Goal: Task Accomplishment & Management: Manage account settings

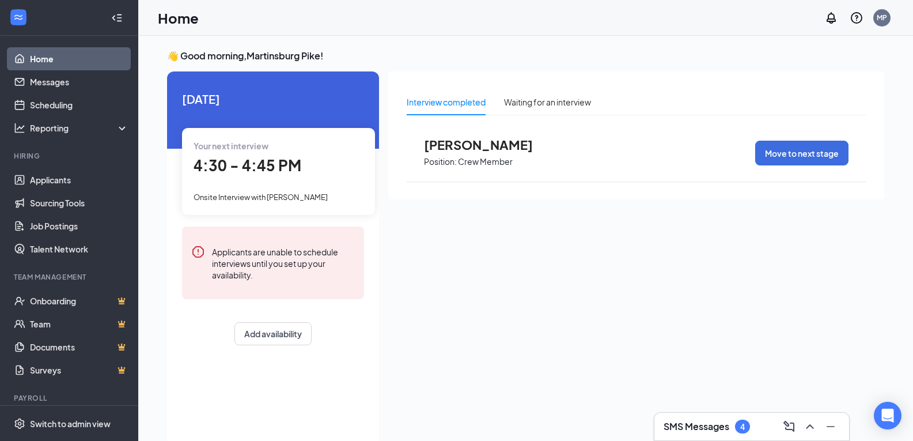
click at [703, 421] on h3 "SMS Messages" at bounding box center [697, 426] width 66 height 13
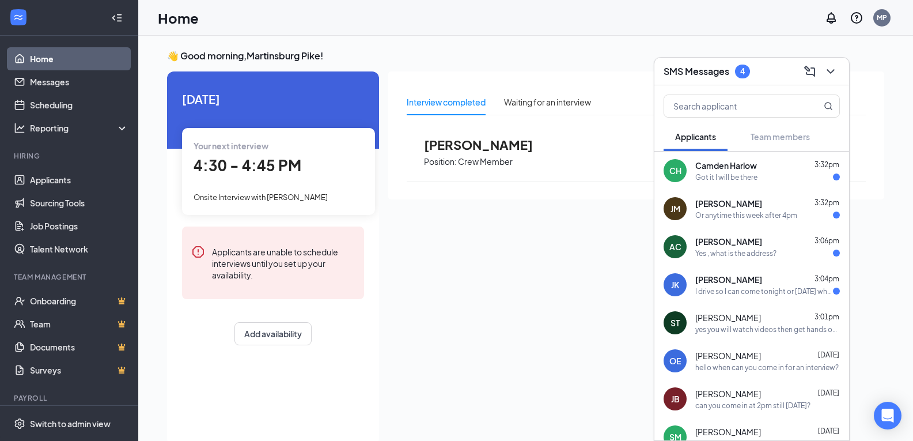
click at [708, 179] on div "Got it I will be there" at bounding box center [726, 177] width 62 height 10
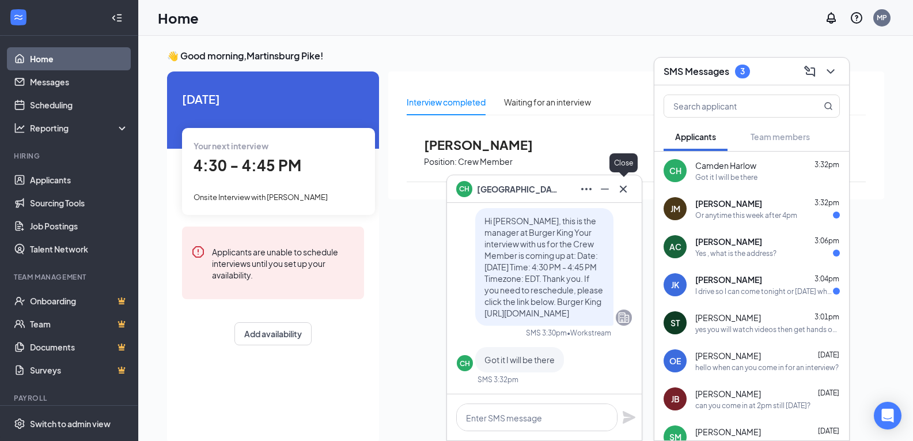
click at [619, 190] on icon "Cross" at bounding box center [623, 189] width 14 height 14
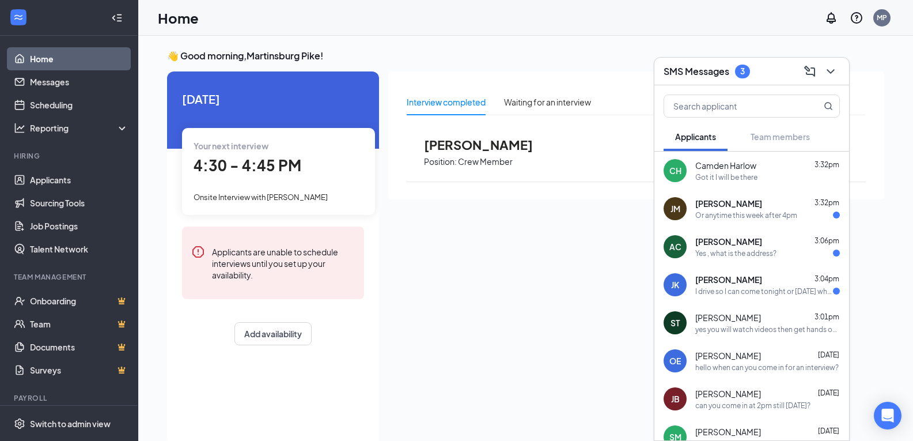
click at [719, 255] on div "Yes , what is the address?" at bounding box center [735, 253] width 81 height 10
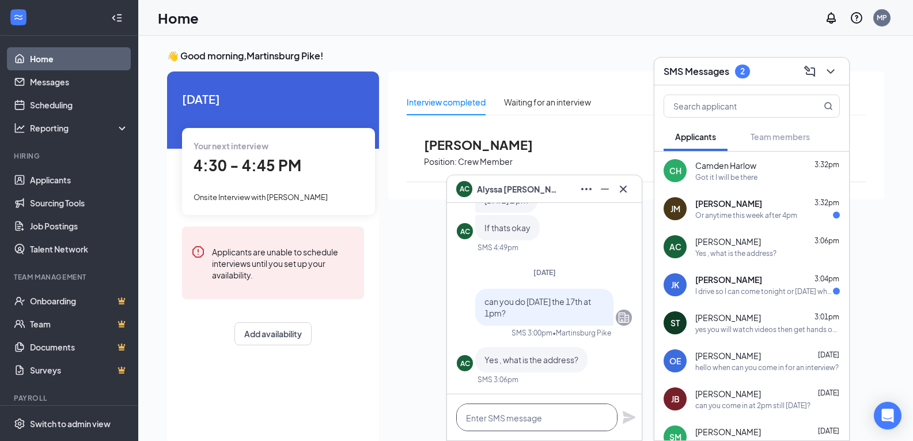
click at [519, 414] on textarea at bounding box center [536, 417] width 161 height 28
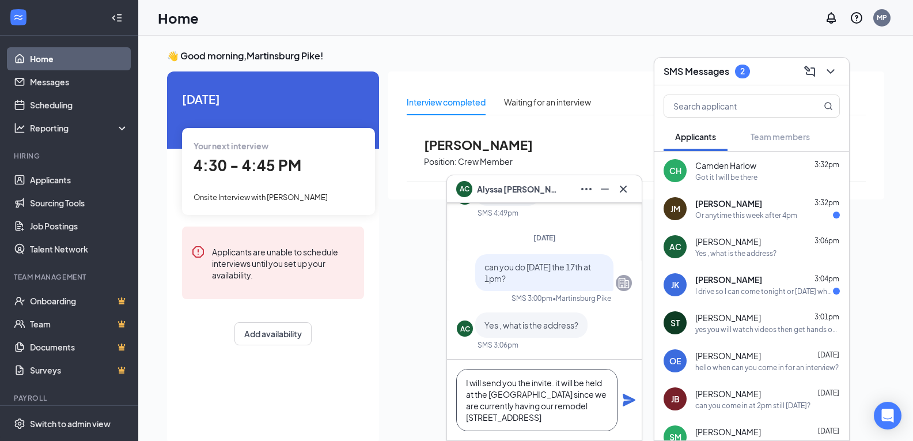
type textarea "I will send you the invite. it will be held at the [GEOGRAPHIC_DATA] since we a…"
click at [626, 397] on icon "Plane" at bounding box center [629, 400] width 13 height 13
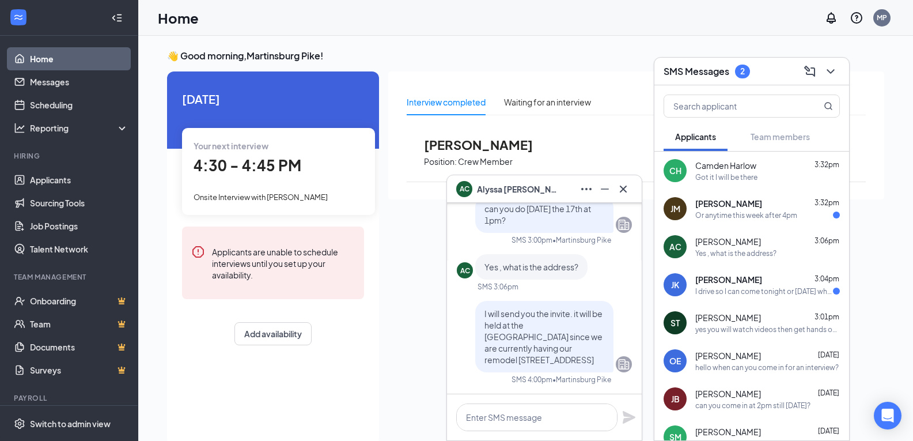
scroll to position [0, 0]
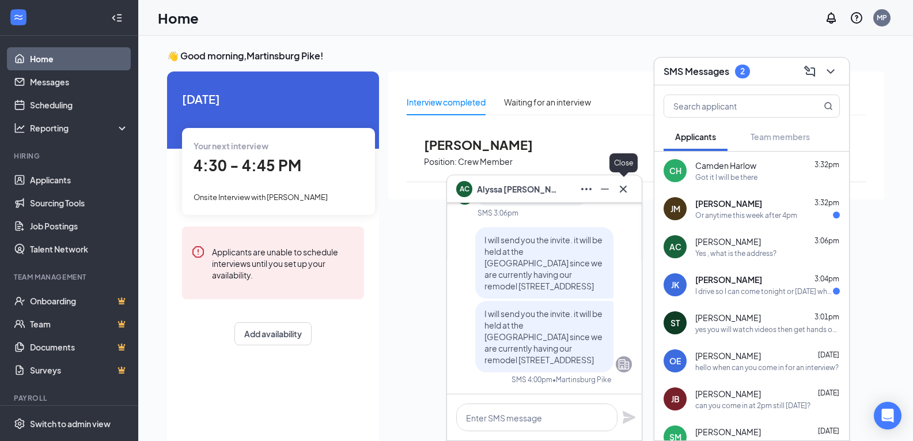
click at [629, 187] on icon "Cross" at bounding box center [623, 189] width 14 height 14
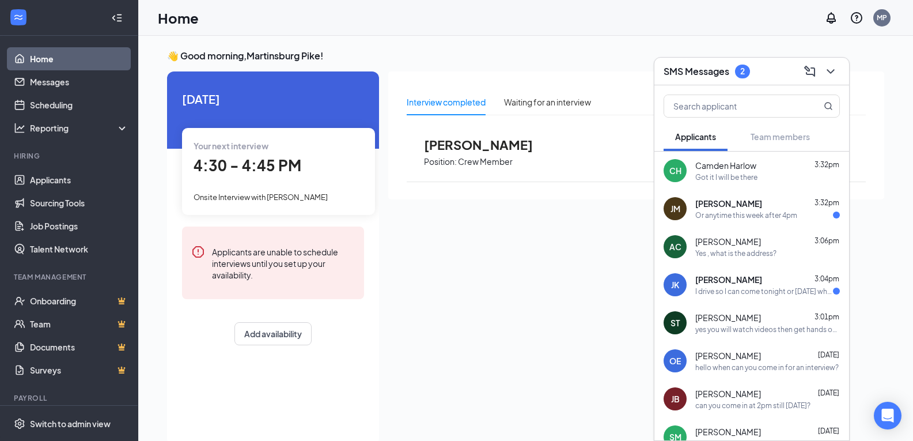
click at [727, 252] on div "Yes , what is the address?" at bounding box center [735, 253] width 81 height 10
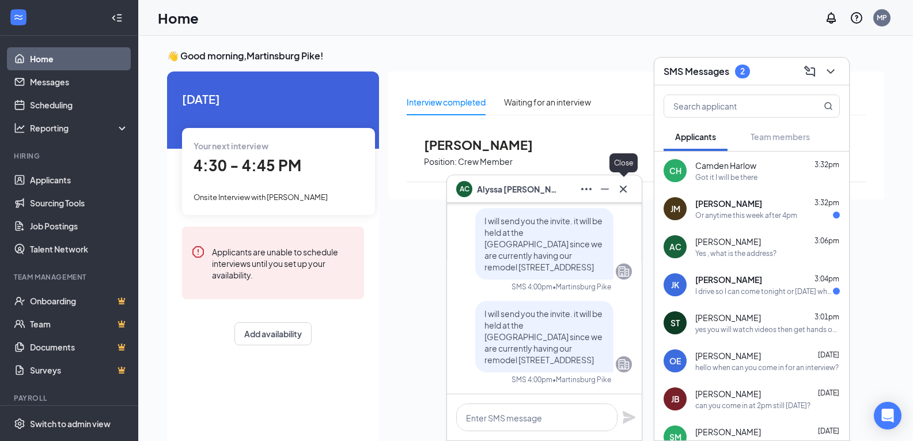
click at [630, 191] on icon "Cross" at bounding box center [623, 189] width 14 height 14
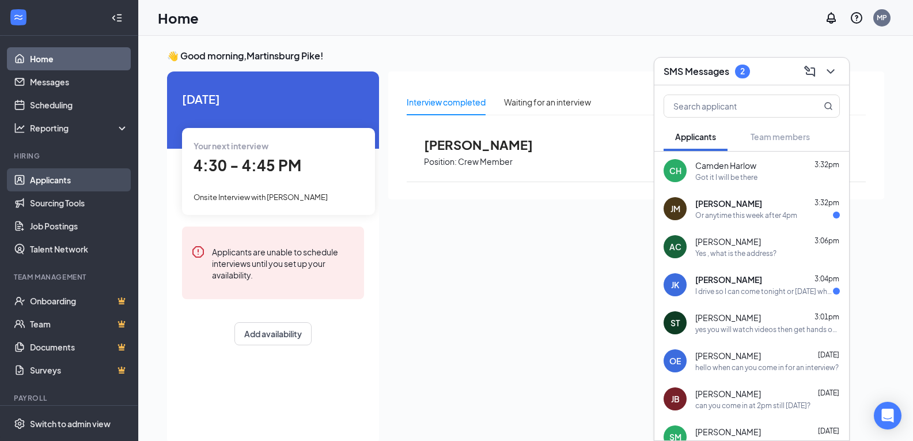
click at [40, 178] on link "Applicants" at bounding box center [79, 179] width 99 height 23
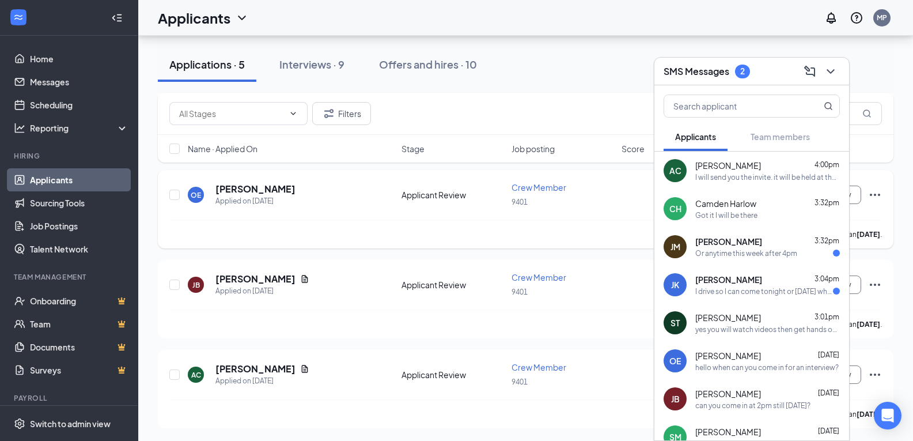
scroll to position [289, 0]
click at [859, 379] on button "Schedule Interview" at bounding box center [821, 373] width 82 height 18
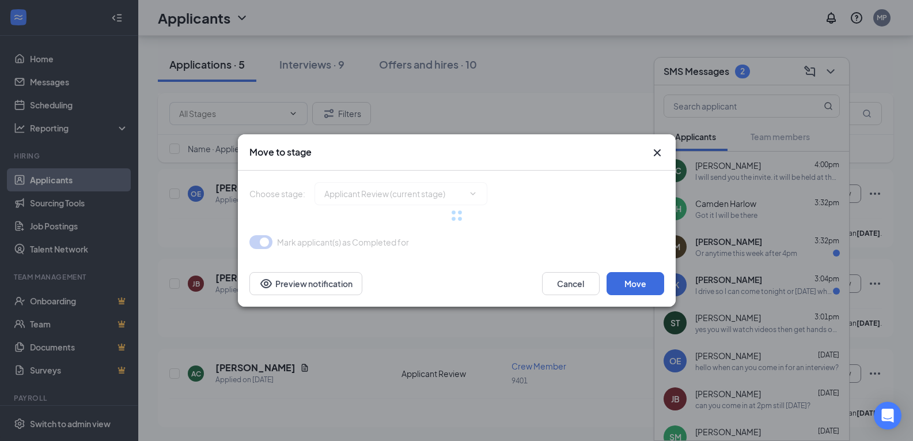
type input "Onsite Interview (next stage)"
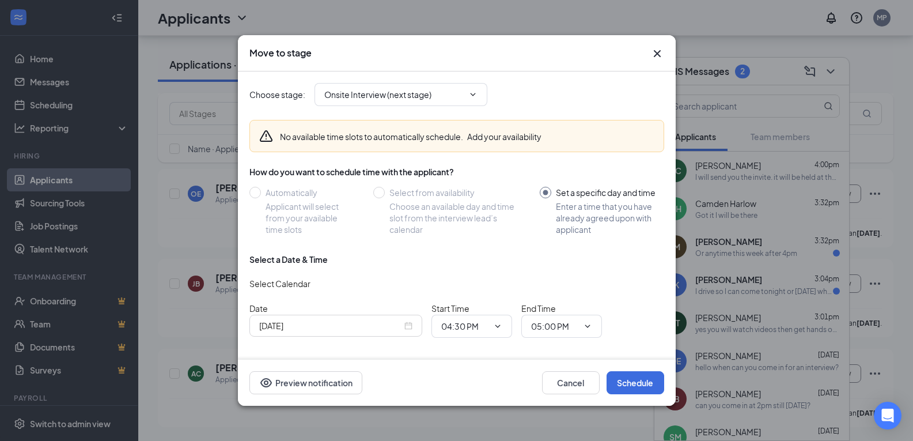
click at [408, 326] on div "[DATE]" at bounding box center [335, 325] width 153 height 13
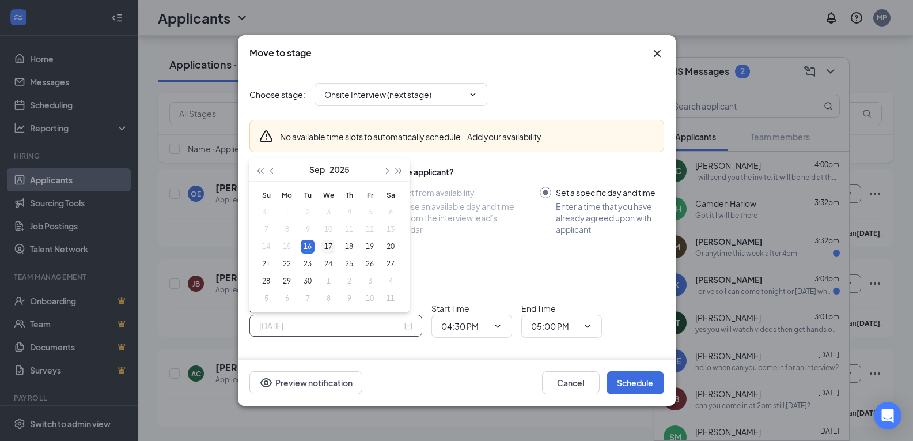
type input "[DATE]"
click at [326, 249] on div "17" at bounding box center [328, 247] width 14 height 14
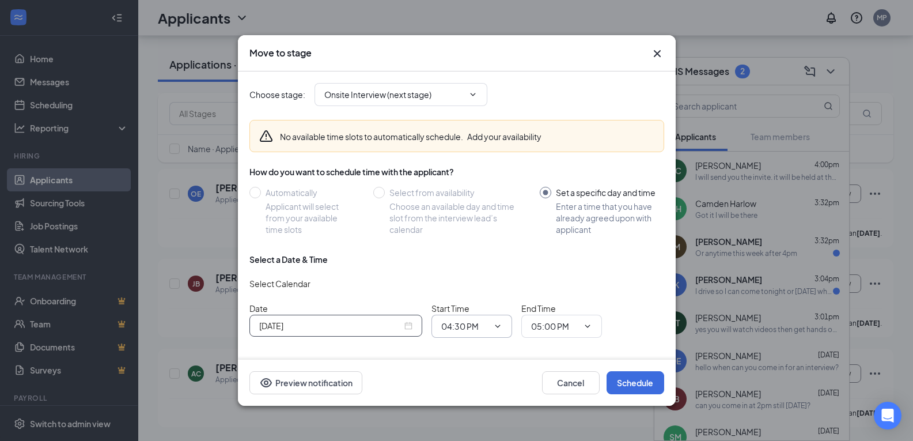
click at [508, 323] on span "04:30 PM" at bounding box center [472, 326] width 81 height 23
click at [497, 327] on icon "ChevronDown" at bounding box center [497, 325] width 9 height 9
click at [496, 327] on icon "ChevronDown" at bounding box center [497, 325] width 9 height 9
click at [475, 320] on input "04:30 PM" at bounding box center [464, 326] width 47 height 13
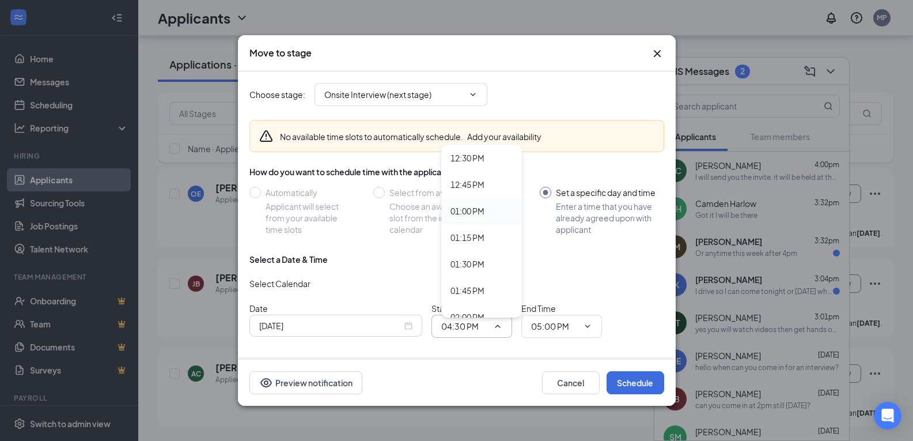
click at [472, 210] on div "01:00 PM" at bounding box center [468, 211] width 34 height 13
type input "01:00 PM"
click at [532, 331] on input "05:00 PM" at bounding box center [554, 326] width 47 height 13
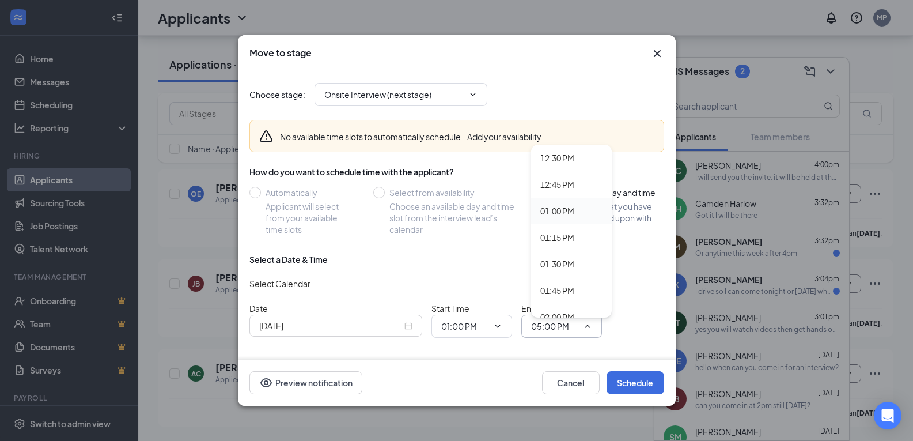
click at [569, 211] on div "01:00 PM" at bounding box center [557, 211] width 34 height 13
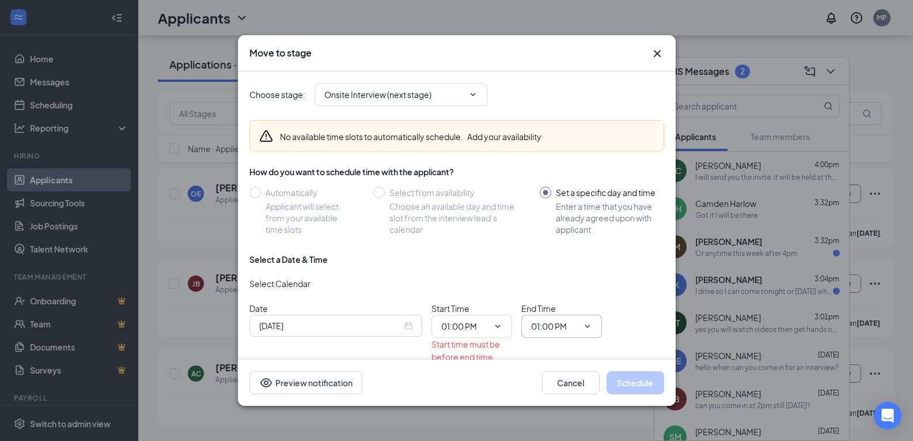
click at [559, 321] on input "01:00 PM" at bounding box center [554, 326] width 47 height 13
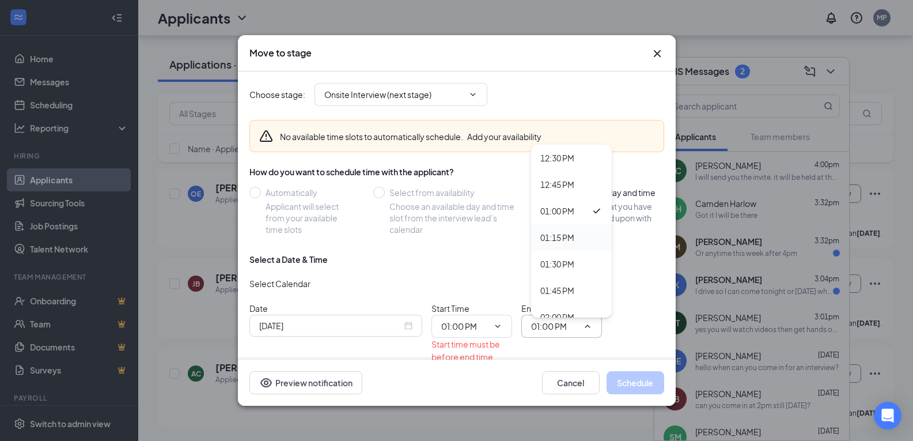
click at [572, 239] on div "01:15 PM" at bounding box center [557, 237] width 34 height 13
type input "01:15 PM"
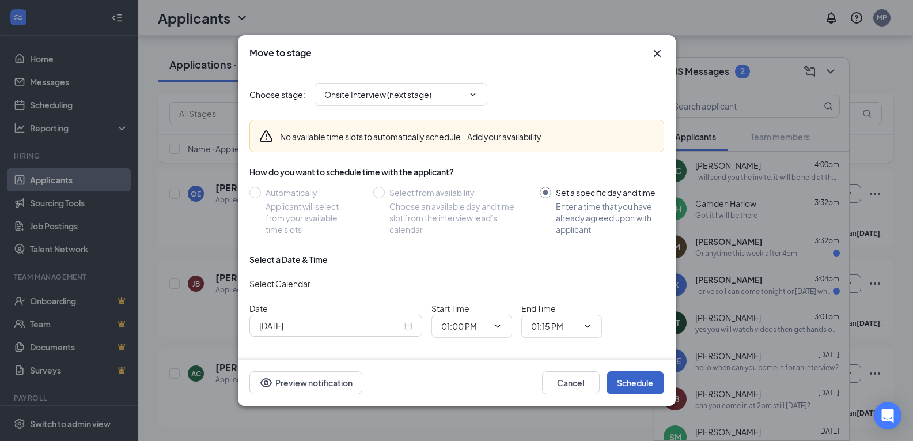
click at [625, 381] on button "Schedule" at bounding box center [636, 382] width 58 height 23
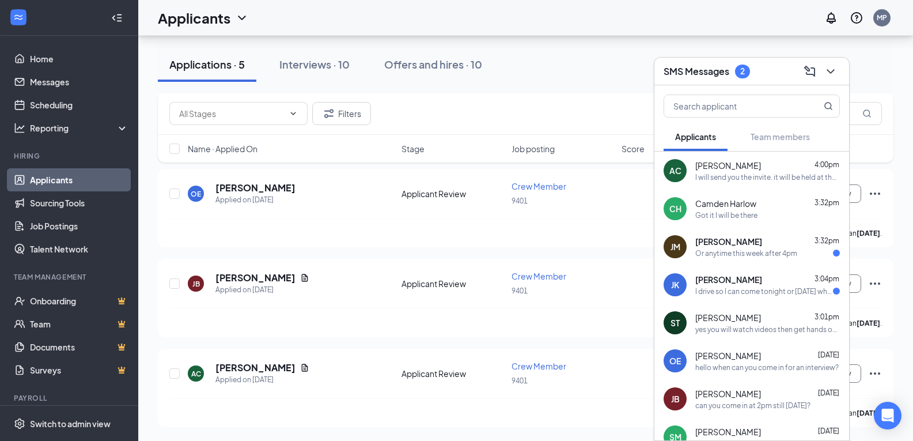
scroll to position [199, 0]
click at [714, 282] on span "[PERSON_NAME]" at bounding box center [728, 280] width 67 height 12
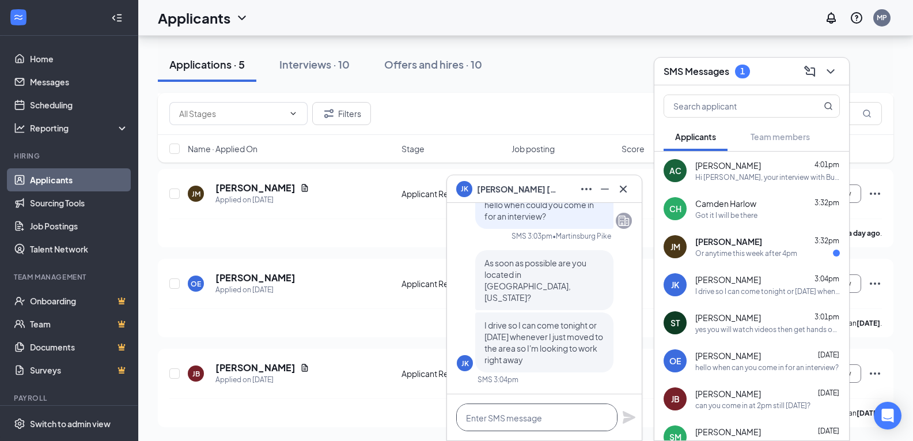
click at [528, 419] on textarea at bounding box center [536, 417] width 161 height 28
type textarea "d"
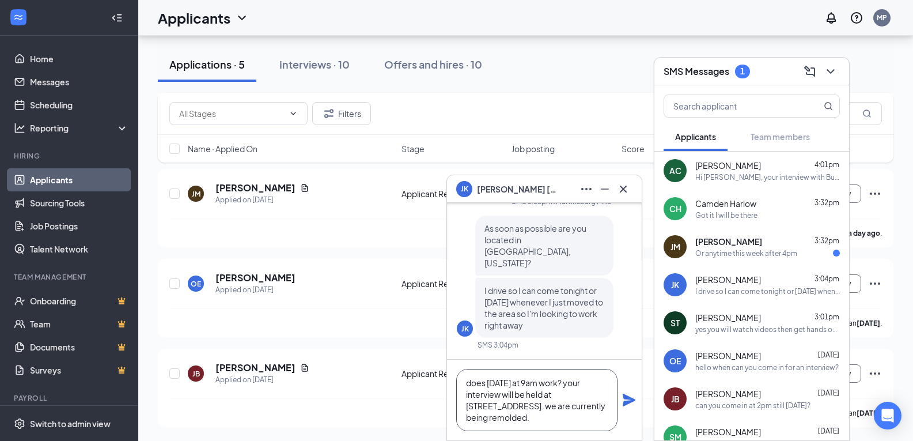
click at [546, 418] on textarea "does [DATE] at 9am work? your interview will be held at [STREET_ADDRESS]. we ar…" at bounding box center [536, 400] width 161 height 62
type textarea "does [DATE] at 9am work? your interview will be held at [STREET_ADDRESS]. we ar…"
click at [627, 401] on icon "Plane" at bounding box center [629, 400] width 13 height 13
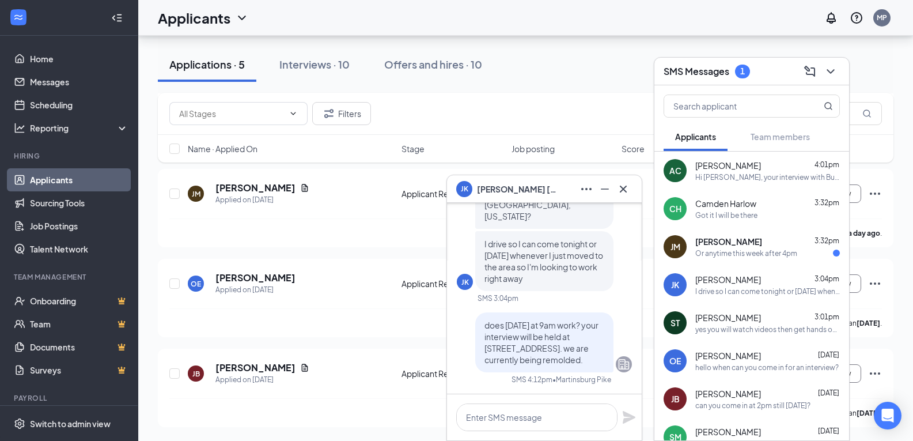
scroll to position [0, 0]
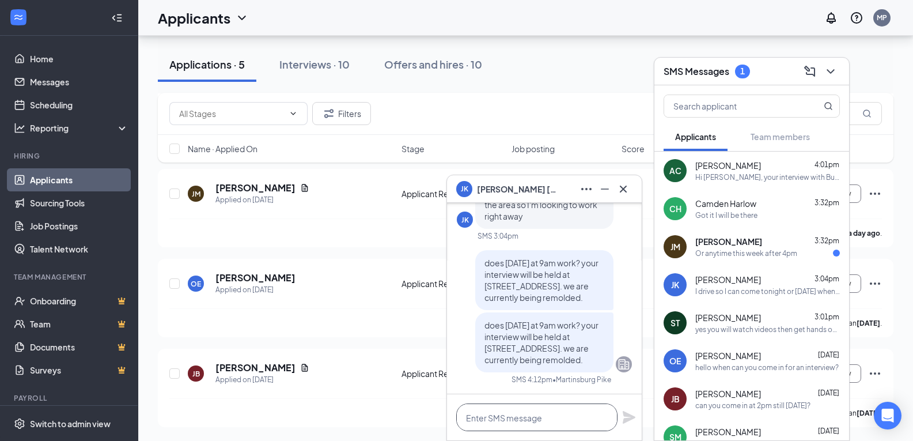
click at [511, 419] on textarea at bounding box center [536, 417] width 161 height 28
click at [485, 420] on textarea "remodeled" at bounding box center [536, 417] width 161 height 28
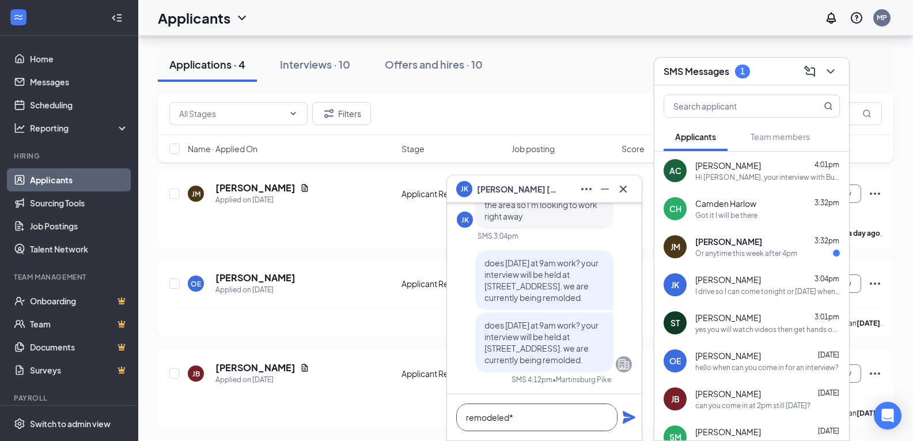
type textarea "remodeled*"
click at [630, 421] on icon "Plane" at bounding box center [629, 417] width 14 height 14
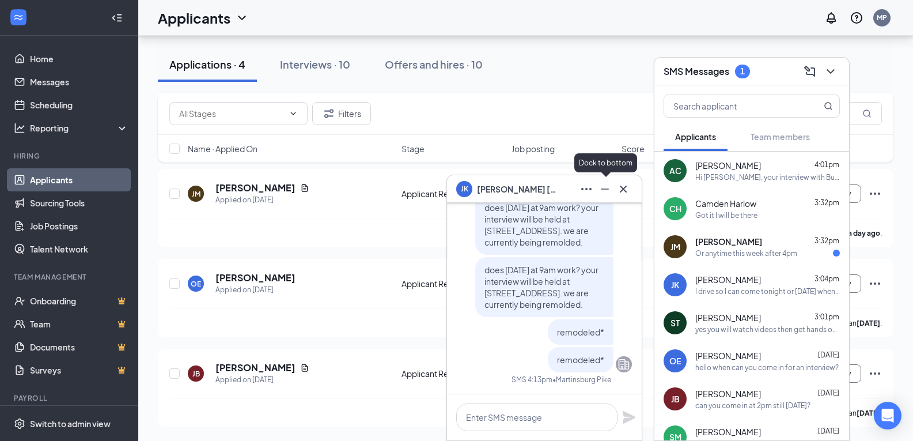
click at [610, 195] on icon "Minimize" at bounding box center [605, 189] width 14 height 14
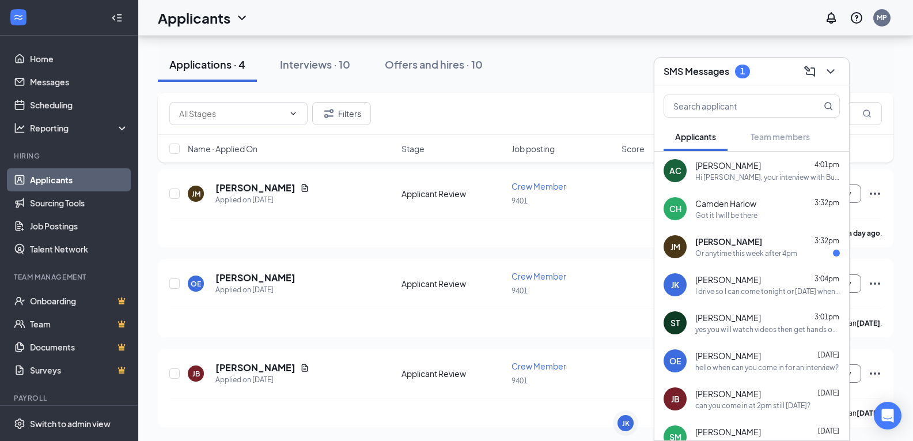
click at [783, 248] on div "Or anytime this week after 4pm" at bounding box center [746, 253] width 102 height 10
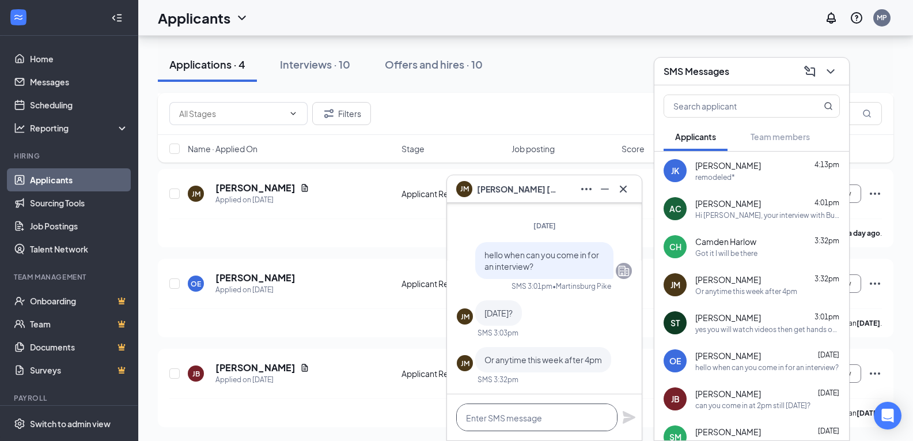
click at [512, 415] on textarea at bounding box center [536, 417] width 161 height 28
type textarea "does 4:30pm [DATE] work?"
click at [627, 415] on icon "Plane" at bounding box center [629, 417] width 13 height 13
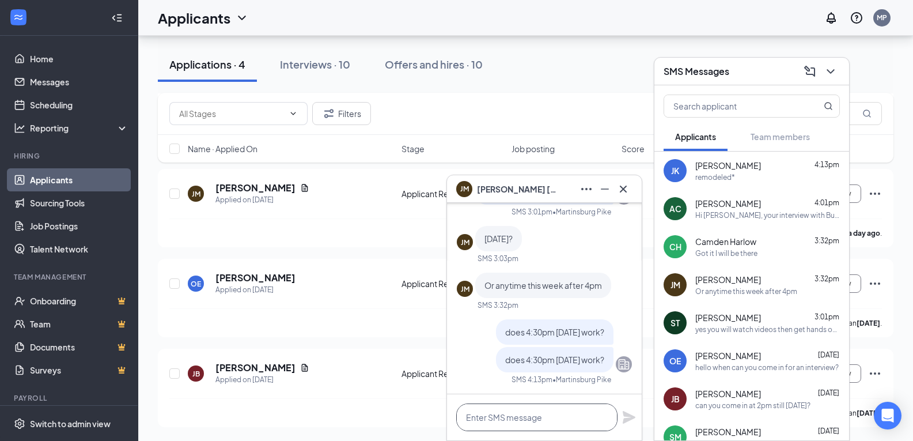
click at [513, 421] on textarea at bounding box center [536, 417] width 161 height 28
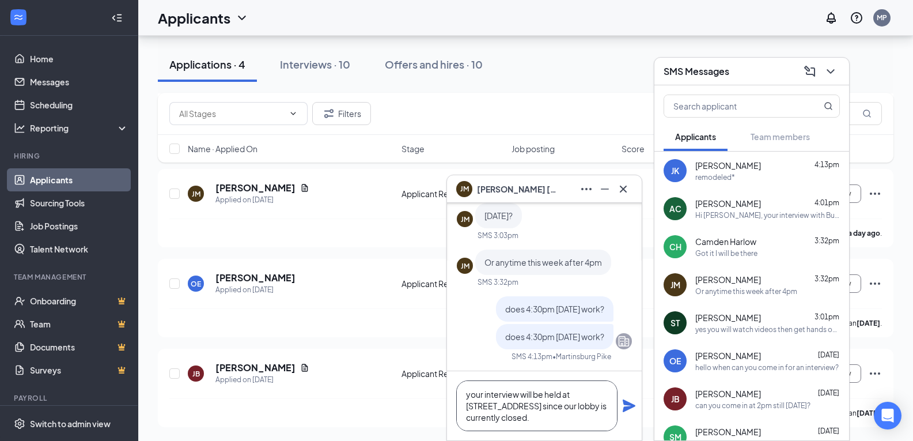
type textarea "your interview will be held at [STREET_ADDRESS] since our lobby is currently cl…"
click at [627, 408] on icon "Plane" at bounding box center [629, 405] width 13 height 13
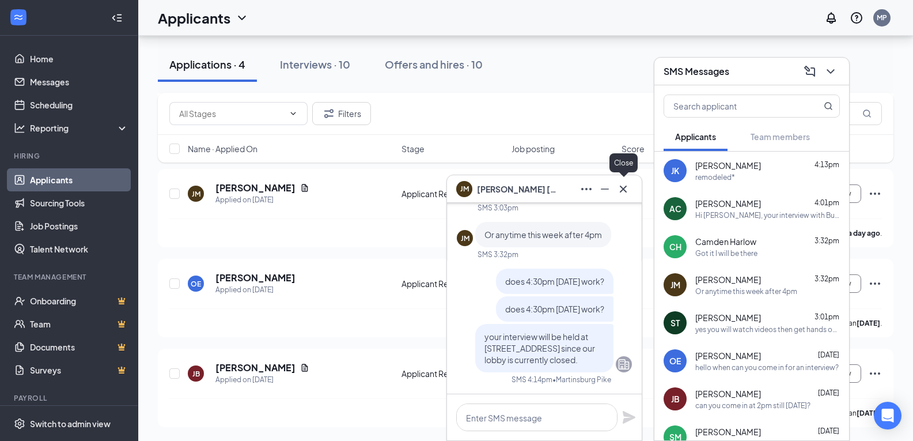
click at [626, 188] on icon "Cross" at bounding box center [623, 189] width 14 height 14
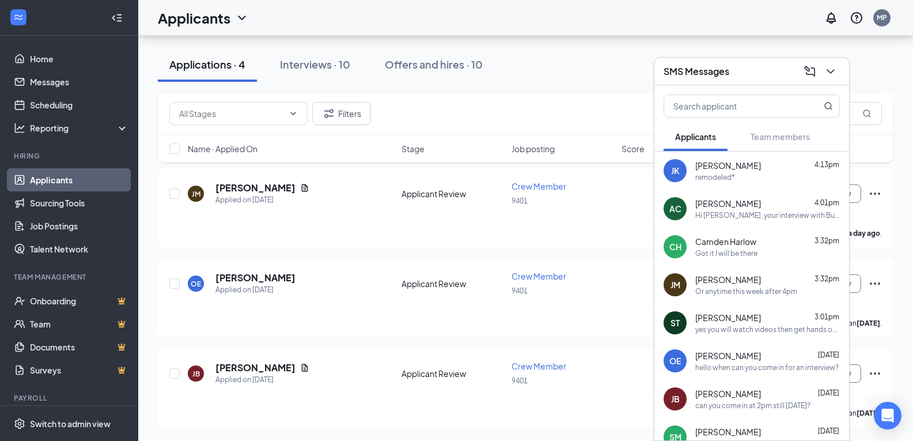
click at [729, 211] on div "Hi [PERSON_NAME], your interview with Burger King is now confirmed! Date: [DATE…" at bounding box center [767, 215] width 145 height 10
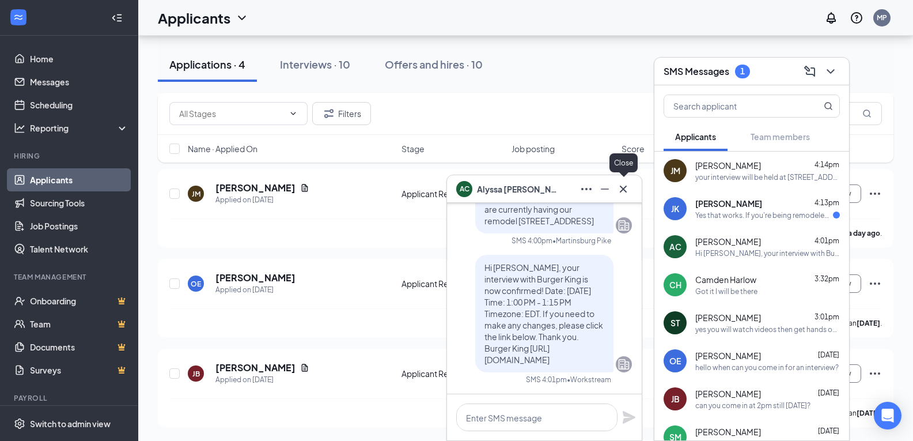
click at [619, 188] on icon "Cross" at bounding box center [623, 189] width 14 height 14
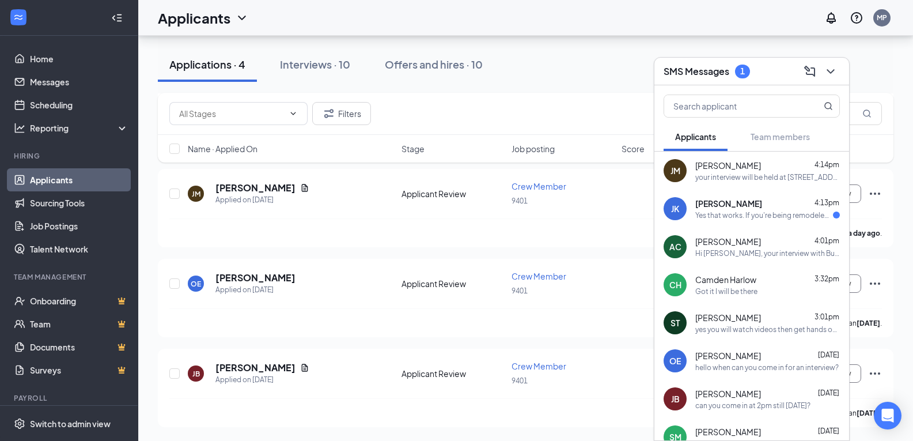
click at [726, 211] on div "Yes that works. If you're being remodeled, does that mean I would have to wait …" at bounding box center [764, 215] width 138 height 10
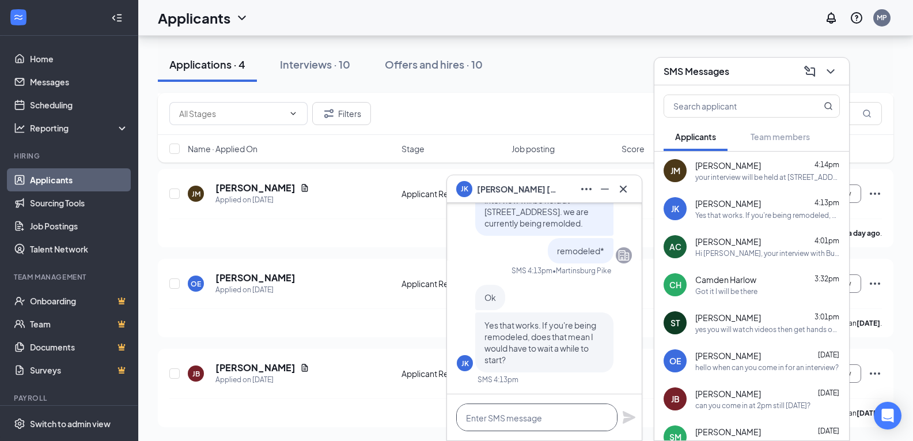
click at [512, 411] on textarea at bounding box center [536, 417] width 161 height 28
type textarea "h"
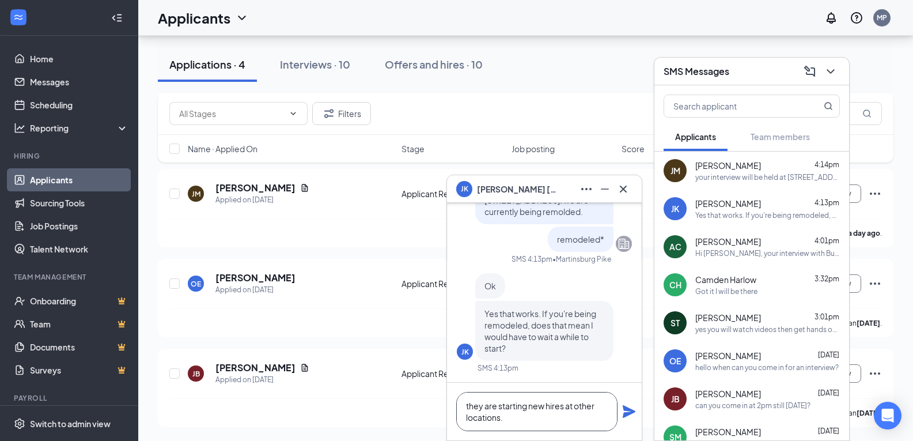
type textarea "they are starting new hires at other locations."
click at [630, 417] on icon "Plane" at bounding box center [629, 411] width 14 height 14
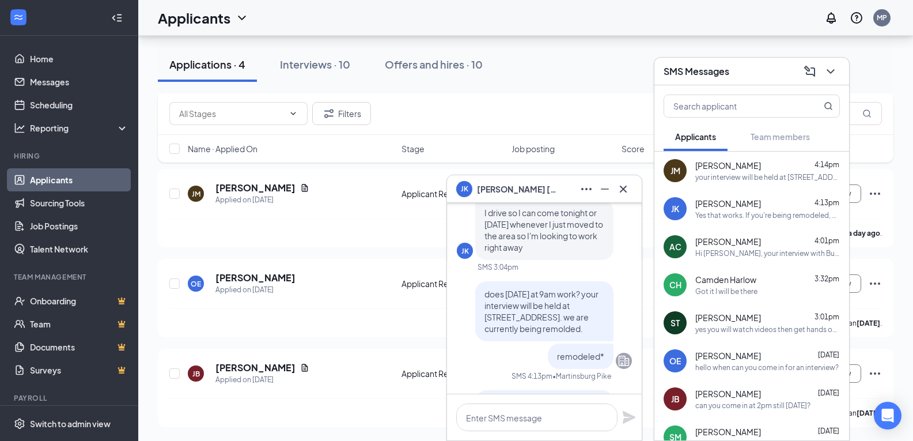
scroll to position [-347, 0]
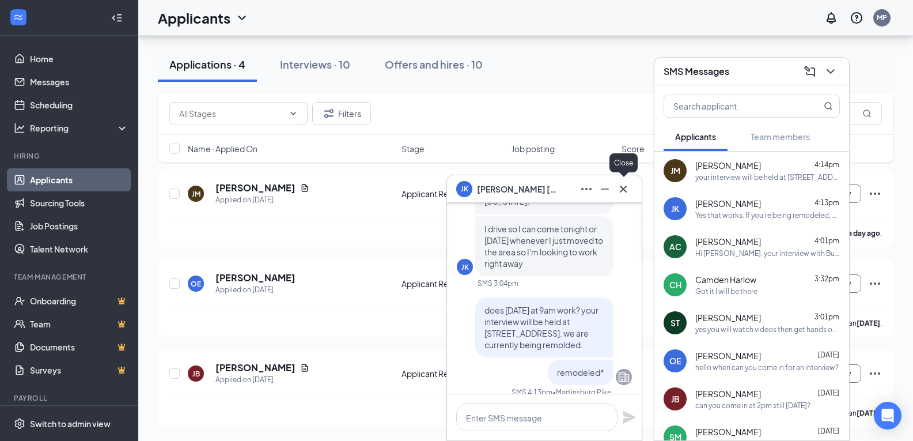
click at [623, 186] on icon "Cross" at bounding box center [623, 189] width 14 height 14
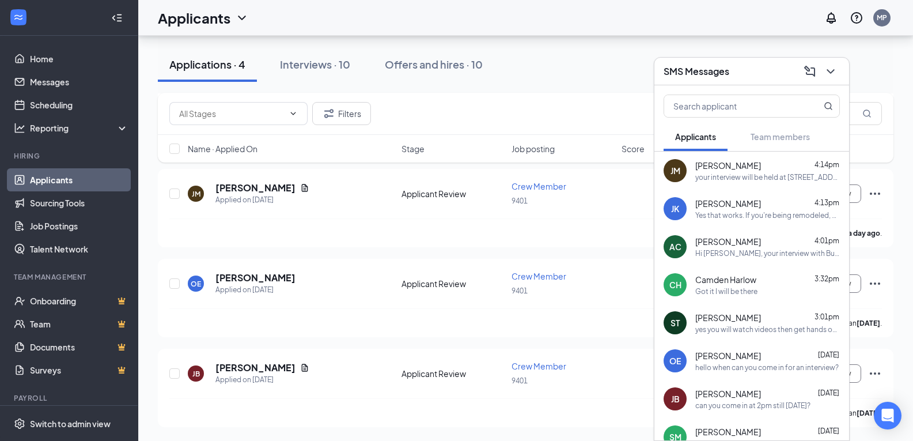
click at [820, 72] on div at bounding box center [829, 71] width 21 height 18
click at [828, 71] on icon "ChevronDown" at bounding box center [831, 72] width 14 height 14
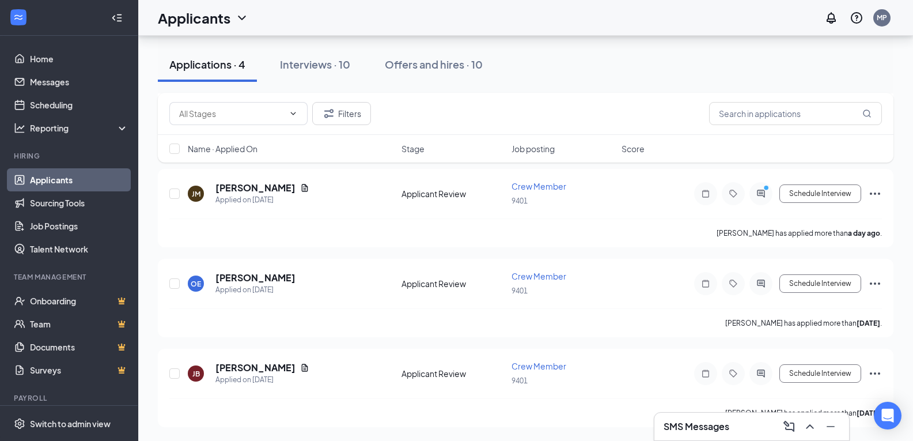
click at [410, 102] on div "Filters" at bounding box center [525, 113] width 713 height 23
click at [203, 71] on button "Applications · 4" at bounding box center [207, 64] width 99 height 35
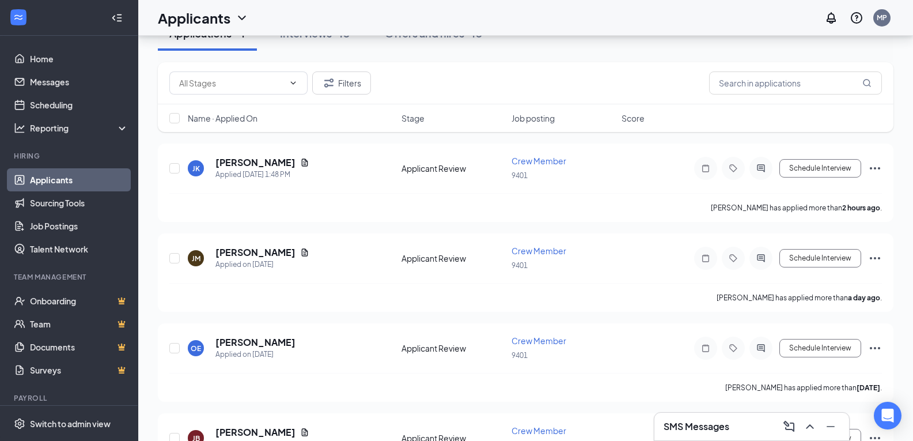
scroll to position [27, 0]
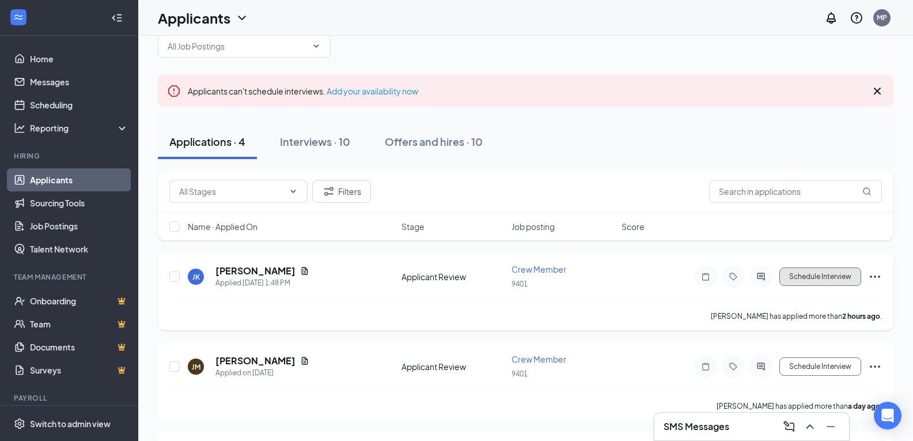
click at [805, 274] on button "Schedule Interview" at bounding box center [821, 276] width 82 height 18
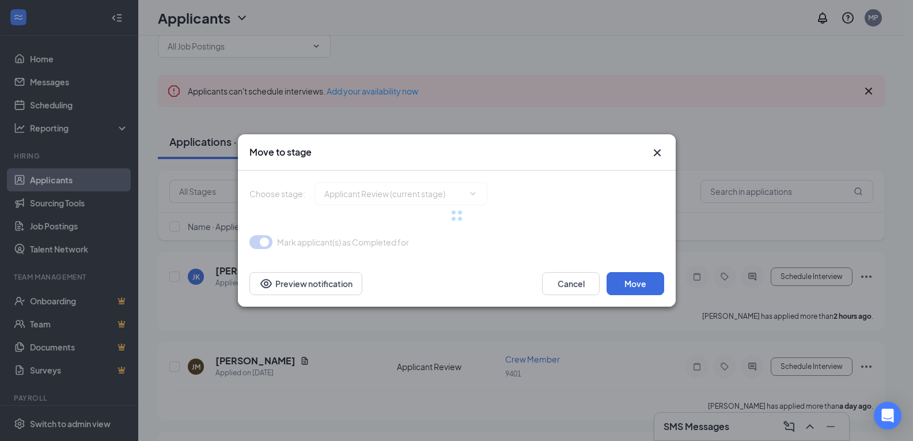
type input "Onsite Interview (next stage)"
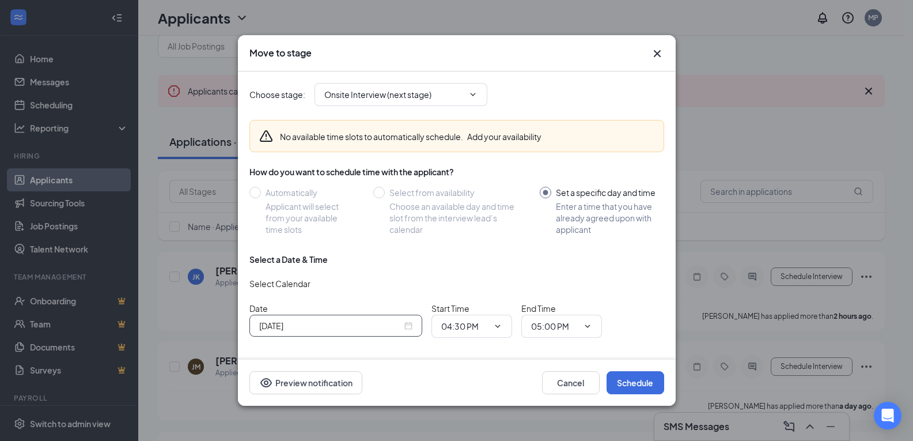
click at [350, 331] on input "[DATE]" at bounding box center [330, 325] width 143 height 13
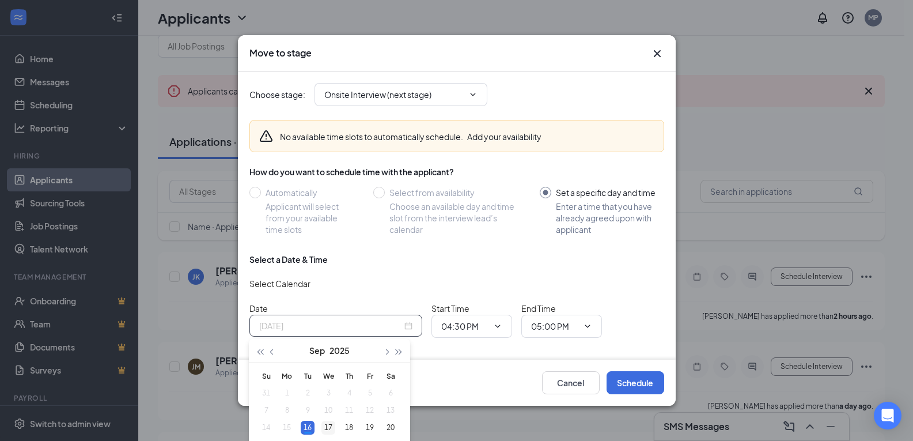
type input "[DATE]"
click at [331, 421] on div "17" at bounding box center [328, 428] width 14 height 14
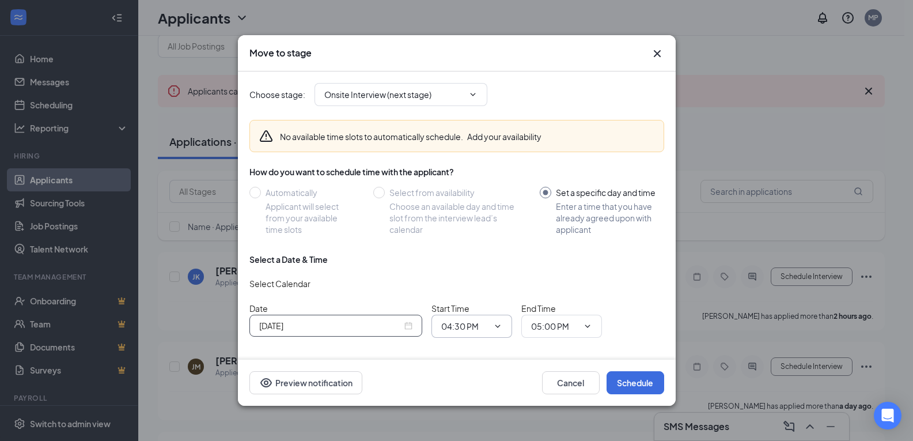
click at [498, 326] on icon "ChevronDown" at bounding box center [497, 326] width 5 height 3
click at [487, 327] on input "04:30 PM" at bounding box center [464, 326] width 47 height 13
click at [476, 237] on div "09:00 AM" at bounding box center [481, 247] width 81 height 27
type input "09:00 AM"
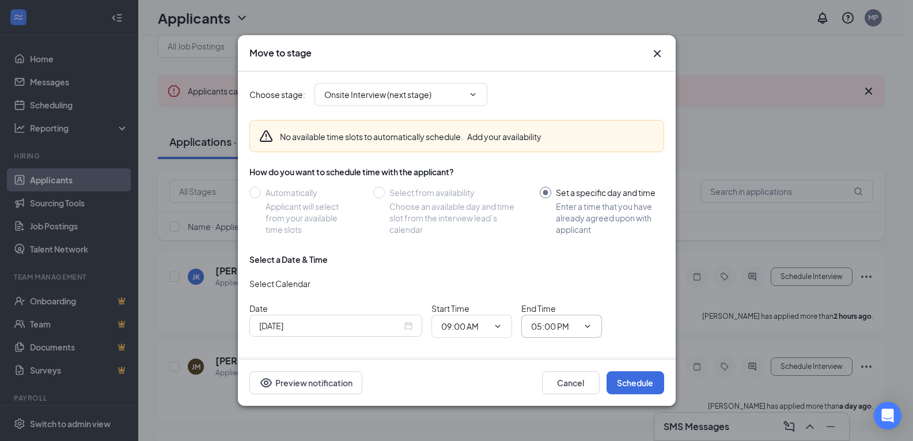
click at [545, 324] on input "05:00 PM" at bounding box center [554, 326] width 47 height 13
click at [564, 277] on div "09:15 AM" at bounding box center [557, 274] width 34 height 13
type input "09:15 AM"
click at [625, 388] on button "Schedule" at bounding box center [636, 382] width 58 height 23
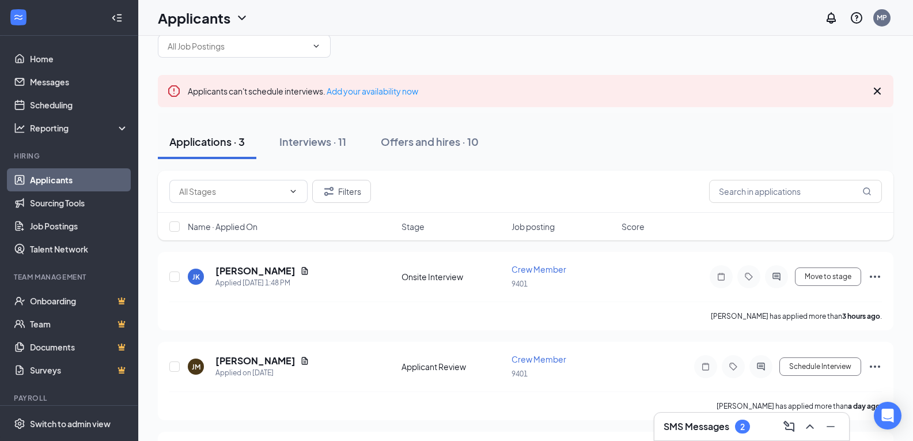
click at [713, 421] on div "SMS Messages 2" at bounding box center [751, 427] width 195 height 28
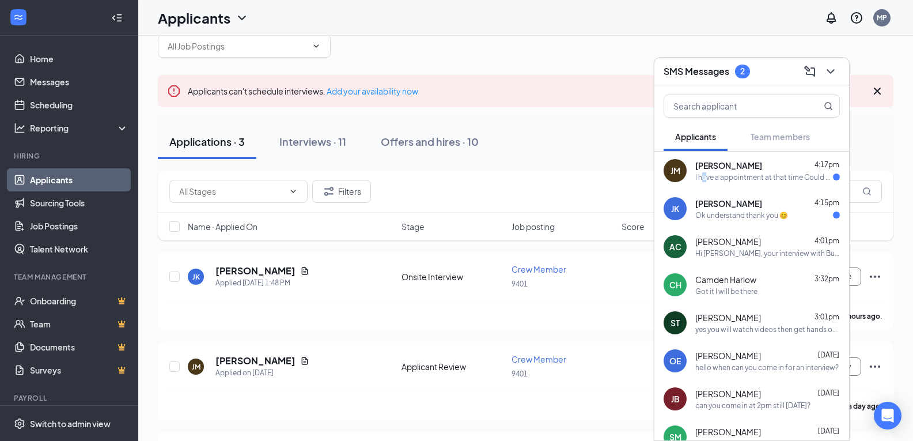
click at [705, 177] on div "I have a appointment at that time Could we possibly do it [DATE] say between 8a…" at bounding box center [764, 177] width 138 height 10
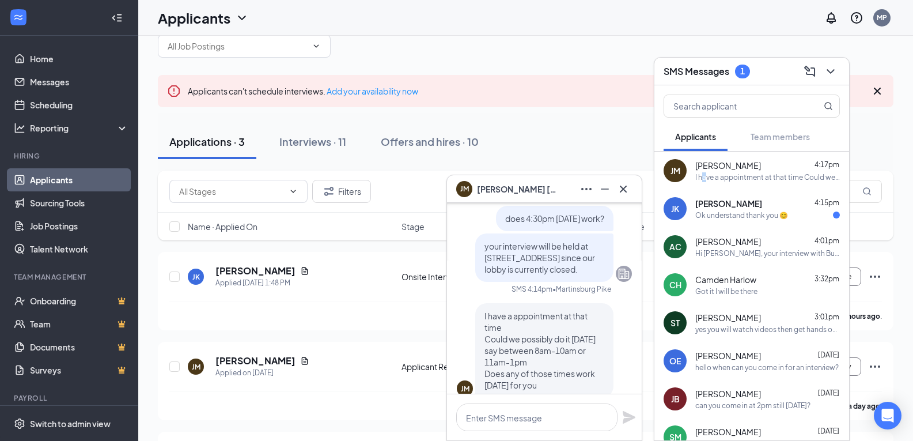
scroll to position [0, 0]
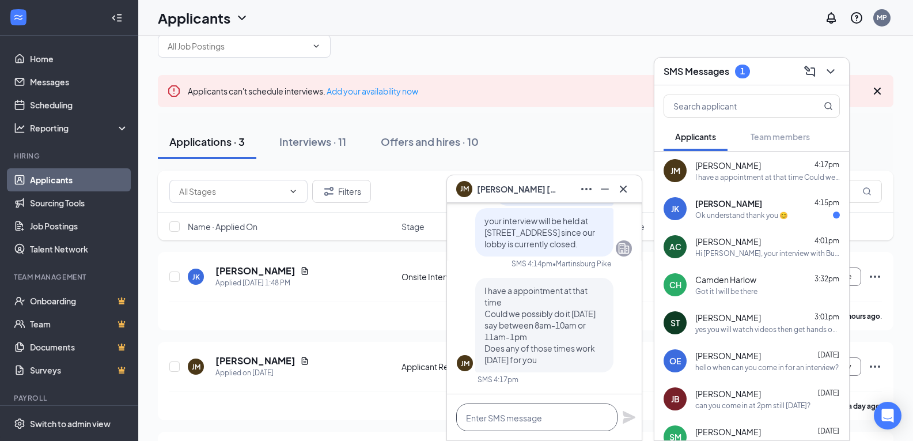
click at [541, 414] on textarea at bounding box center [536, 417] width 161 height 28
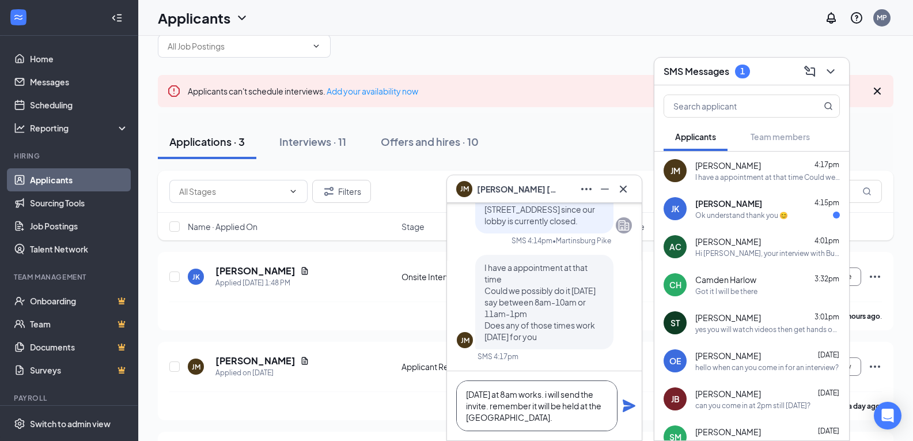
type textarea "[DATE] at 8am works. i will send the invite. remember it will be held at the [G…"
click at [630, 406] on icon "Plane" at bounding box center [629, 405] width 13 height 13
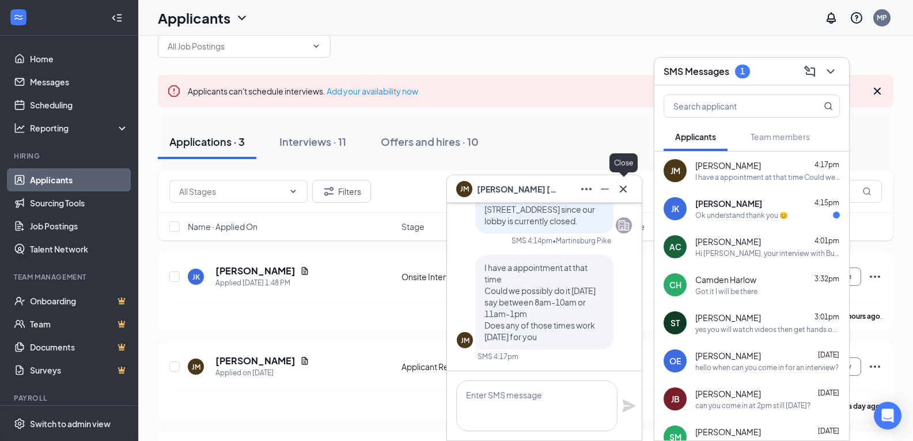
scroll to position [0, 0]
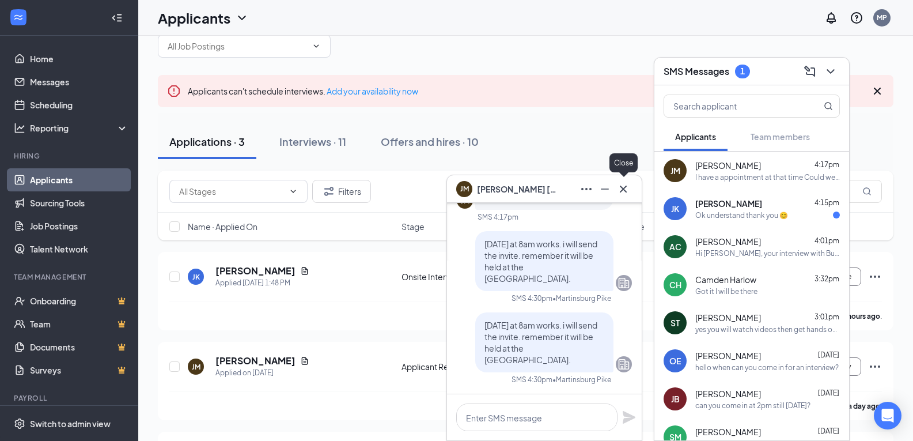
click at [623, 190] on icon "Cross" at bounding box center [623, 188] width 7 height 7
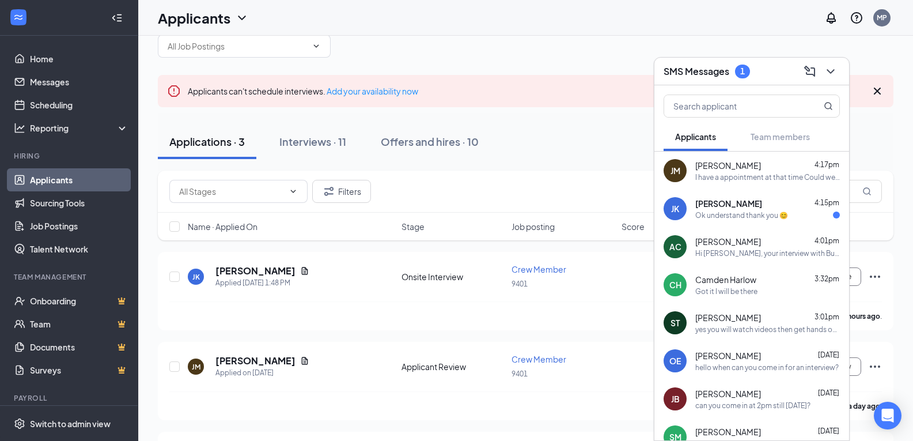
click at [750, 217] on div "Ok understand thank you 😊" at bounding box center [741, 215] width 93 height 10
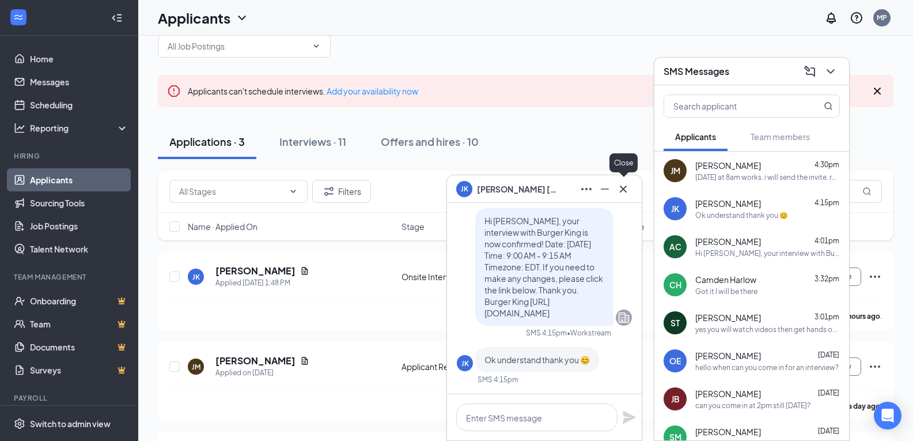
click at [626, 183] on icon "Cross" at bounding box center [623, 189] width 14 height 14
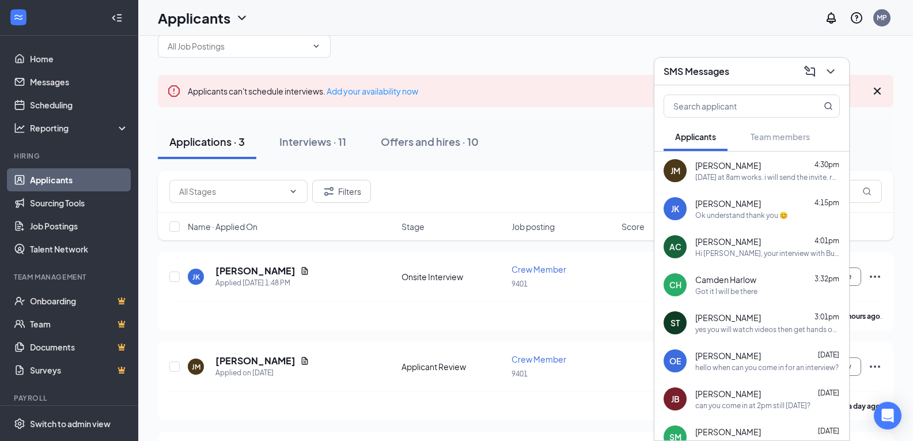
click at [834, 66] on icon "ChevronDown" at bounding box center [831, 72] width 14 height 14
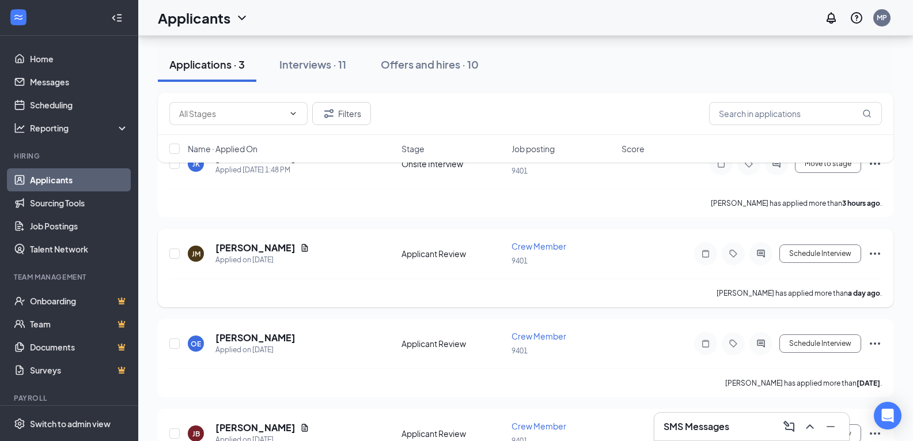
scroll to position [142, 0]
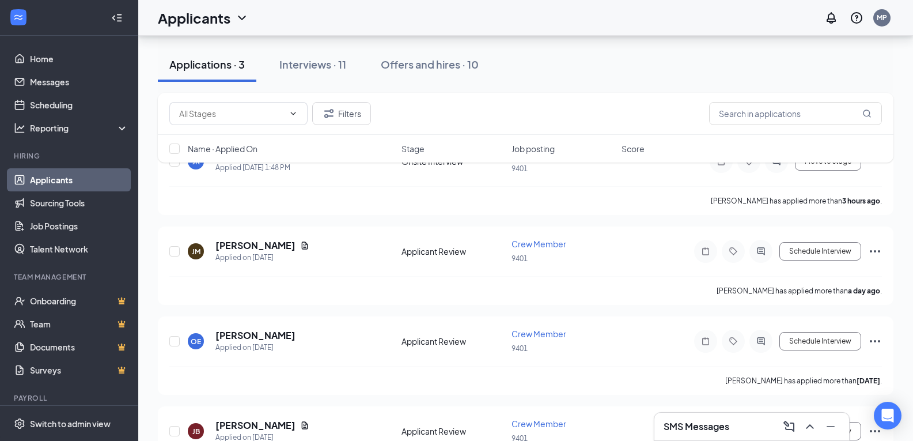
click at [746, 421] on div "SMS Messages" at bounding box center [752, 426] width 176 height 18
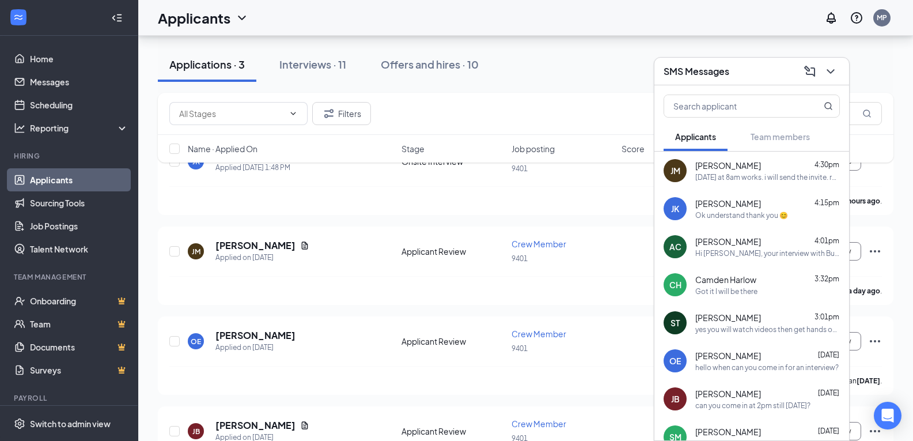
click at [744, 71] on div "SMS Messages" at bounding box center [752, 71] width 176 height 18
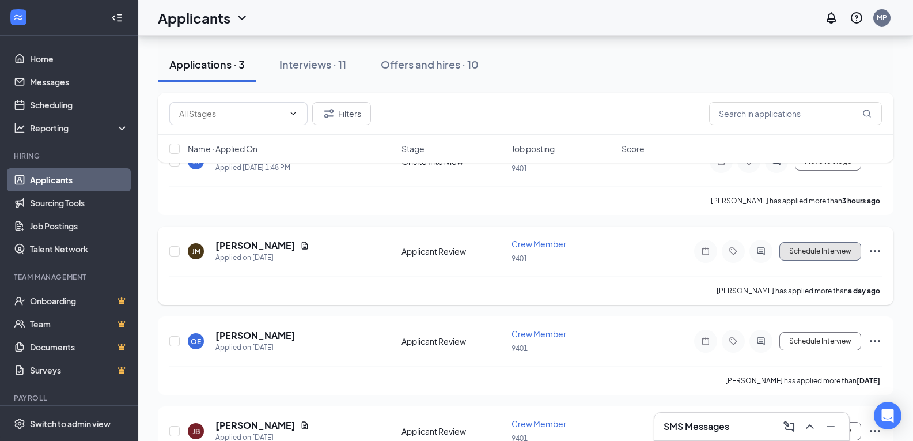
click at [803, 255] on button "Schedule Interview" at bounding box center [821, 251] width 82 height 18
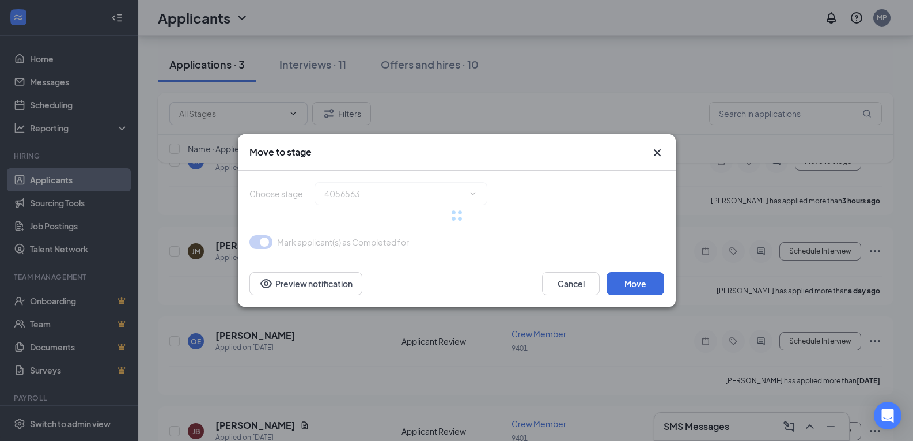
type input "Onsite Interview (next stage)"
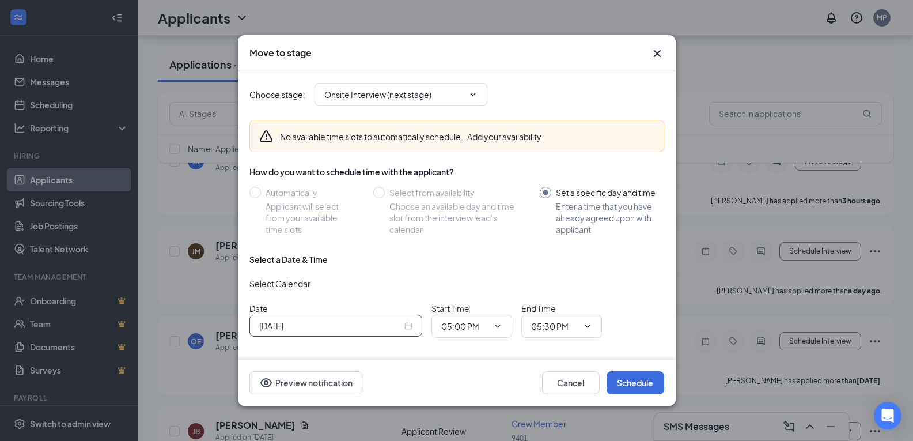
click at [294, 330] on input "[DATE]" at bounding box center [330, 325] width 143 height 13
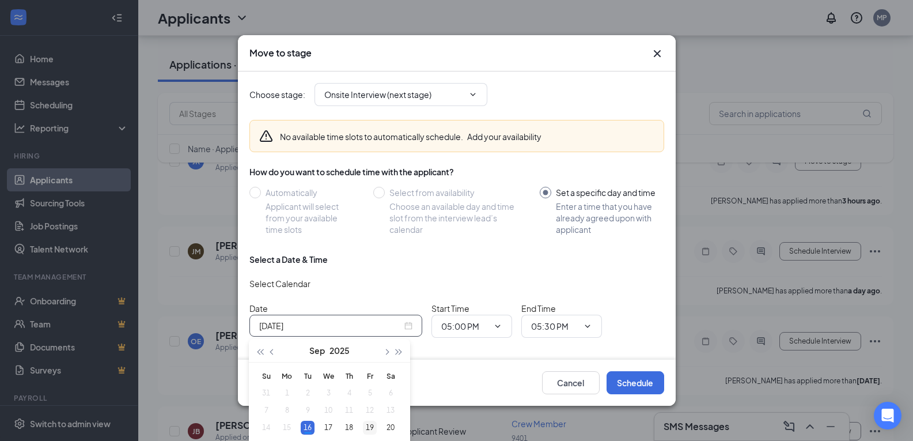
type input "[DATE]"
click at [373, 421] on div "19" at bounding box center [370, 428] width 14 height 14
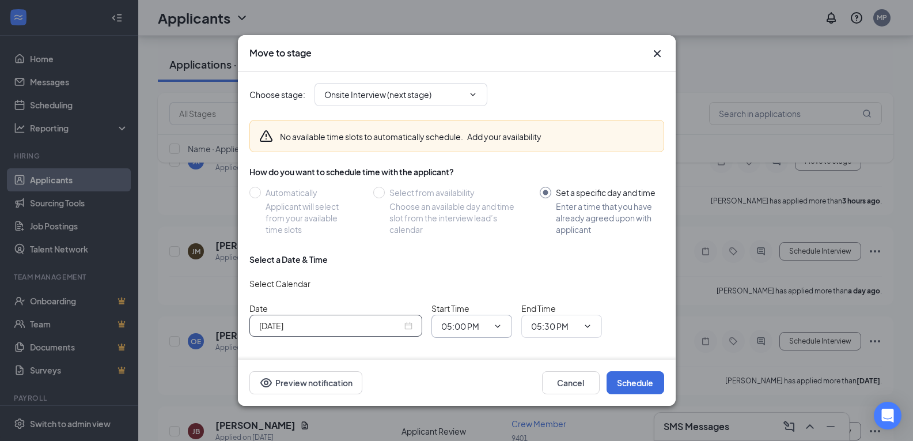
click at [482, 333] on span "05:00 PM" at bounding box center [472, 326] width 81 height 23
click at [491, 323] on span at bounding box center [497, 325] width 12 height 9
click at [504, 328] on span "05:00 PM" at bounding box center [472, 326] width 81 height 23
drag, startPoint x: 498, startPoint y: 324, endPoint x: 489, endPoint y: 321, distance: 9.5
click at [495, 323] on icon "ChevronDown" at bounding box center [497, 325] width 9 height 9
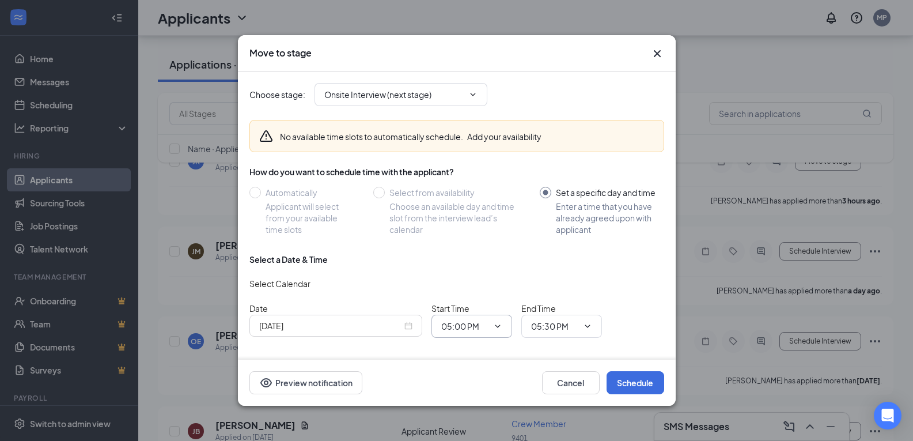
click at [464, 329] on input "05:00 PM" at bounding box center [464, 326] width 47 height 13
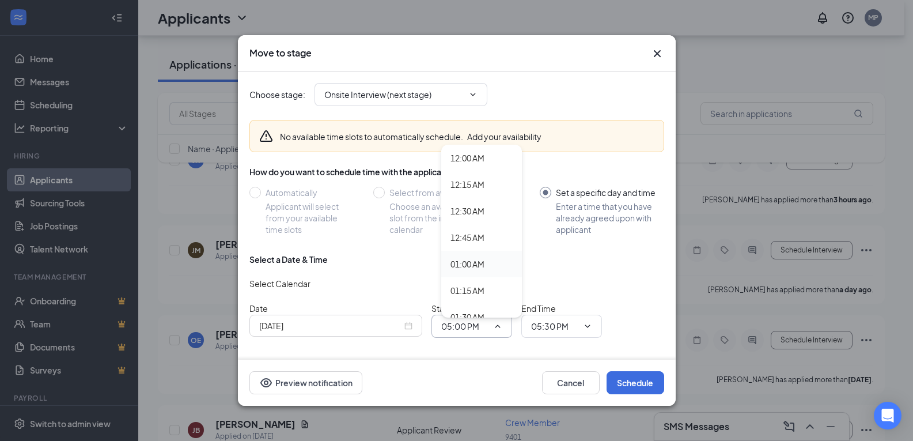
scroll to position [199, 0]
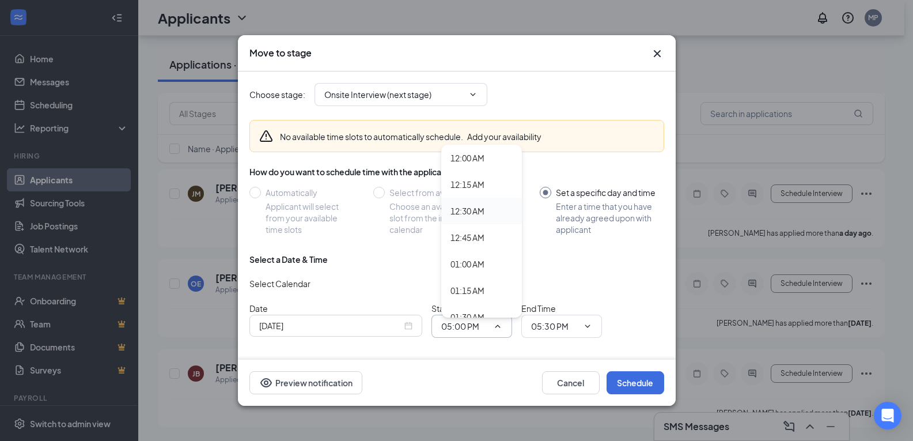
click at [497, 213] on div "12:30 AM" at bounding box center [482, 211] width 62 height 13
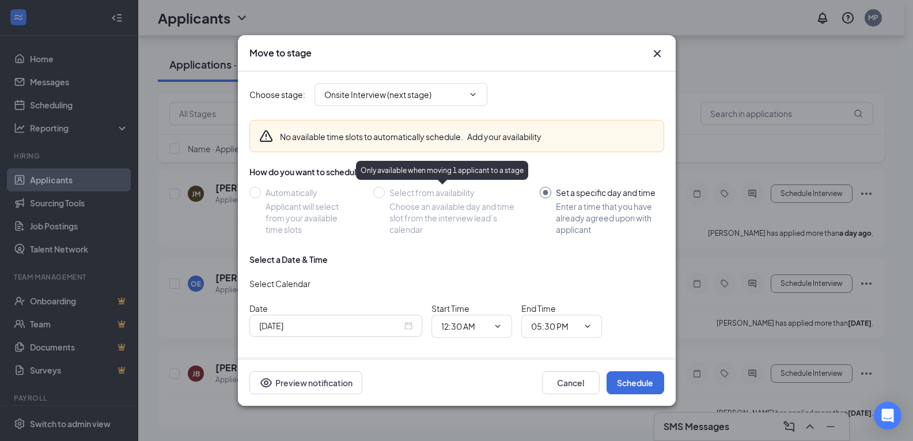
scroll to position [31, 0]
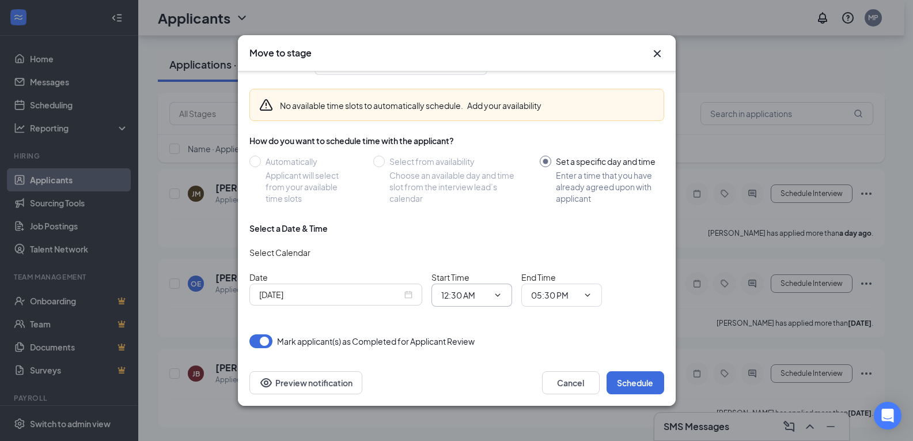
click at [467, 291] on input "12:30 AM" at bounding box center [464, 295] width 47 height 13
click at [472, 229] on div "08:00 AM" at bounding box center [468, 226] width 34 height 13
type input "08:00 AM"
click at [540, 291] on input "05:30 PM" at bounding box center [554, 295] width 47 height 13
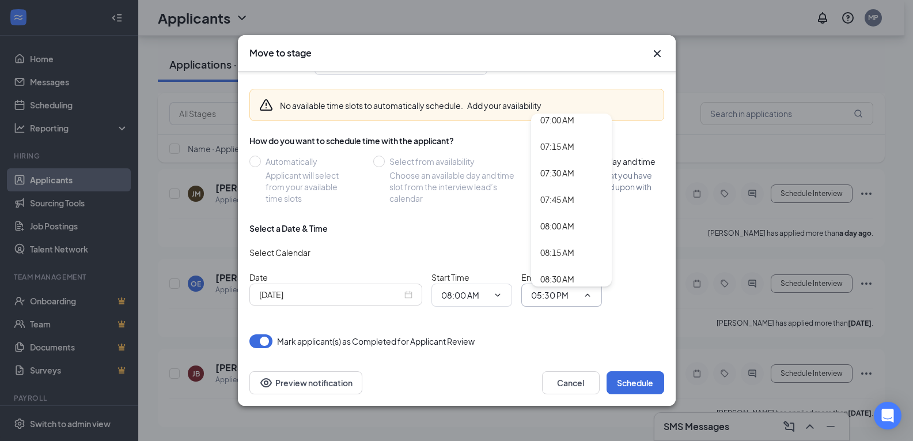
scroll to position [864, 0]
click at [570, 138] on div "08:15 AM" at bounding box center [557, 137] width 34 height 13
type input "08:15 AM"
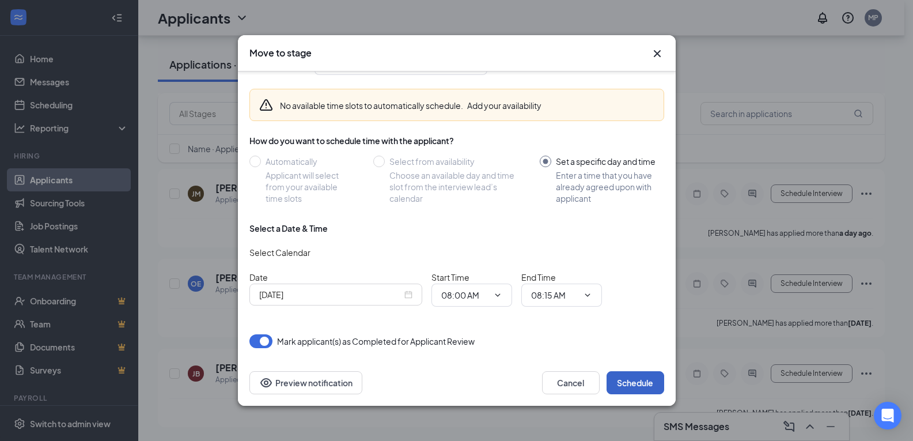
click at [621, 379] on button "Schedule" at bounding box center [636, 382] width 58 height 23
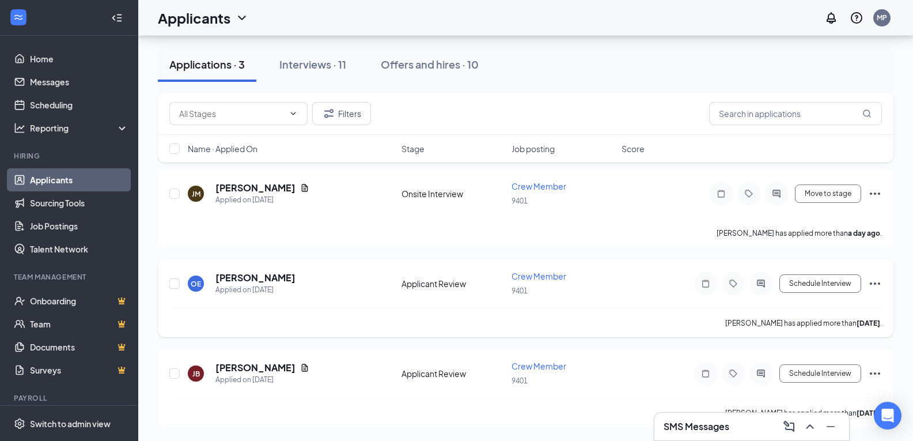
scroll to position [109, 0]
click at [724, 421] on h3 "SMS Messages" at bounding box center [697, 426] width 66 height 13
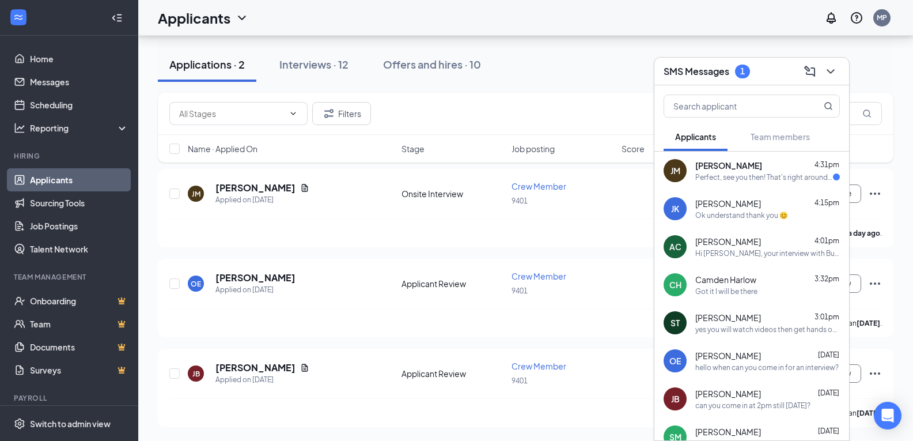
click at [710, 180] on div "Perfect, see you then! That's right around the corner from my house" at bounding box center [764, 177] width 138 height 10
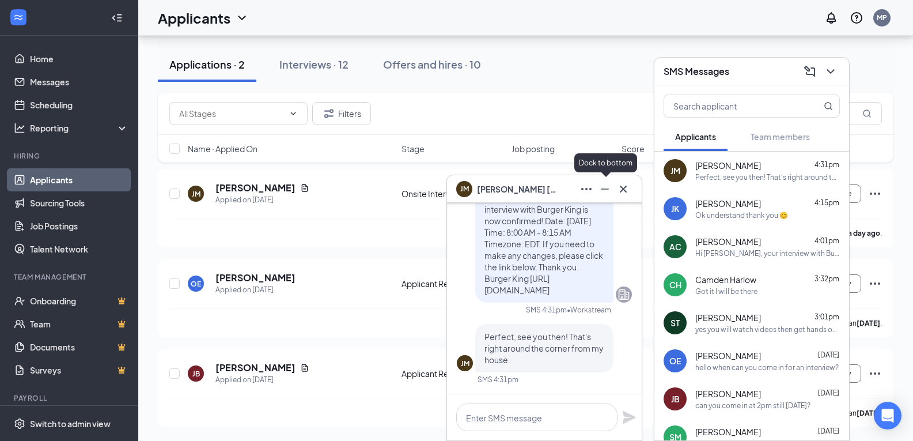
click at [608, 186] on icon "Minimize" at bounding box center [605, 189] width 14 height 14
